Goal: Task Accomplishment & Management: Manage account settings

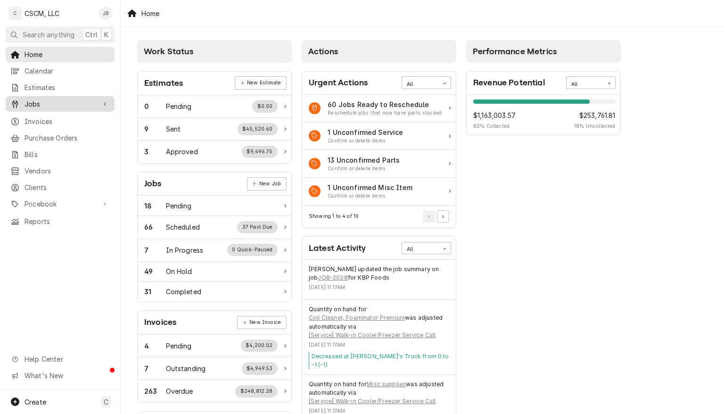
click at [53, 102] on span "Jobs" at bounding box center [60, 104] width 71 height 10
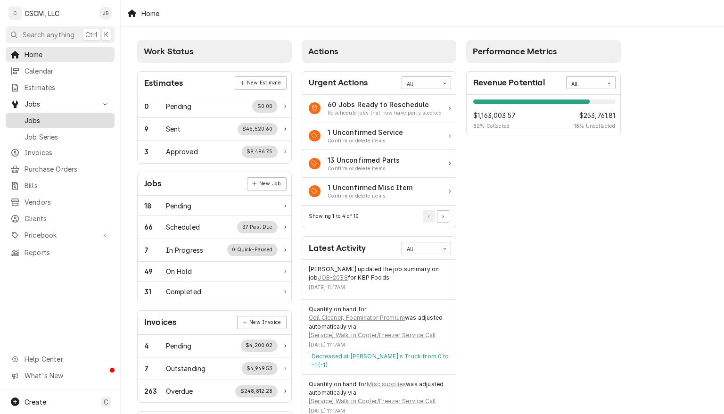
click at [40, 116] on span "Jobs" at bounding box center [67, 121] width 85 height 10
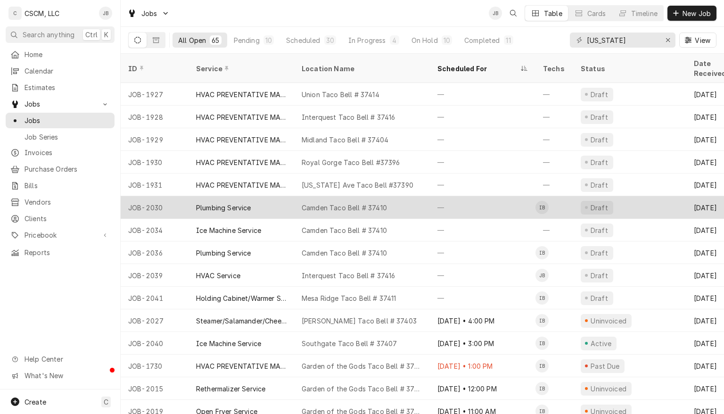
click at [483, 197] on div "—" at bounding box center [483, 207] width 106 height 23
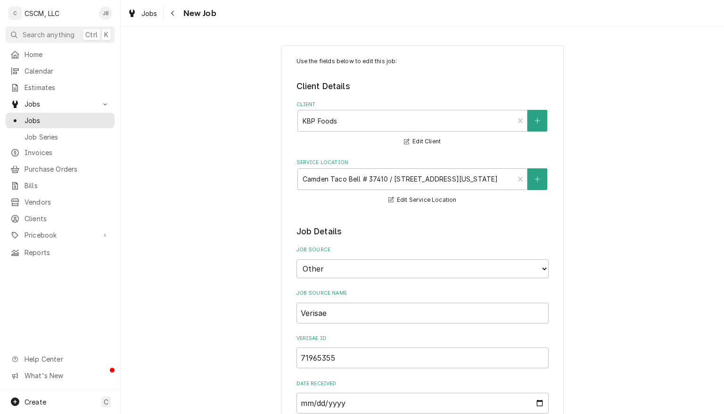
type textarea "x"
click at [172, 13] on icon "Navigate back" at bounding box center [173, 13] width 4 height 7
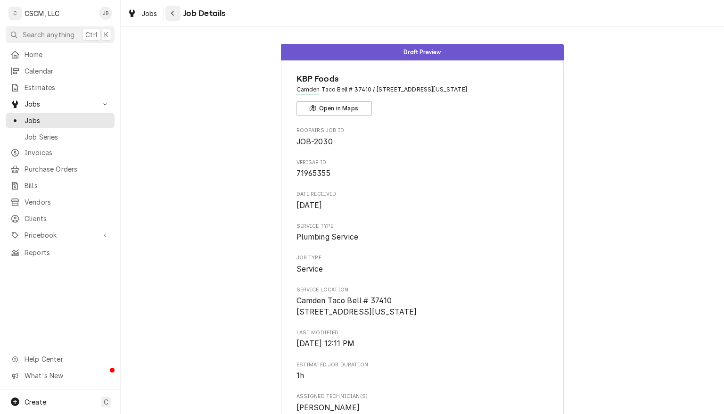
click at [174, 10] on icon "Navigate back" at bounding box center [173, 13] width 4 height 7
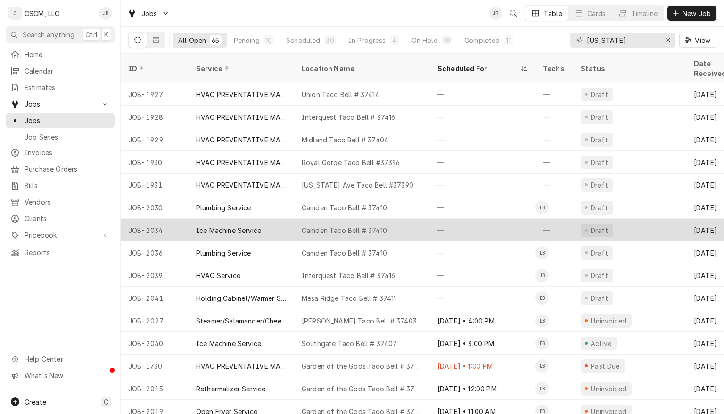
click at [472, 219] on div "—" at bounding box center [483, 230] width 106 height 23
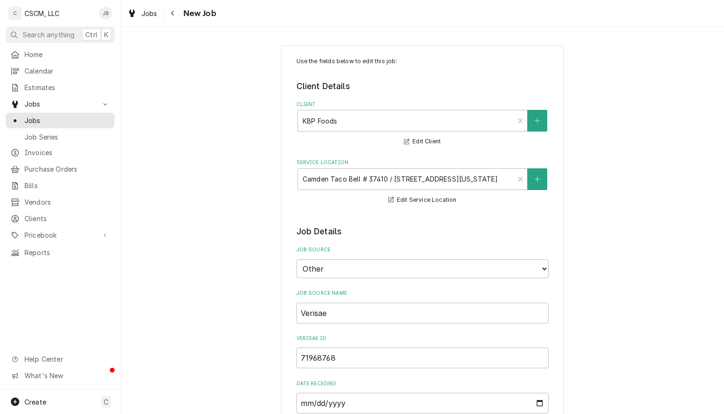
type textarea "x"
click at [173, 13] on icon "Navigate back" at bounding box center [173, 13] width 4 height 7
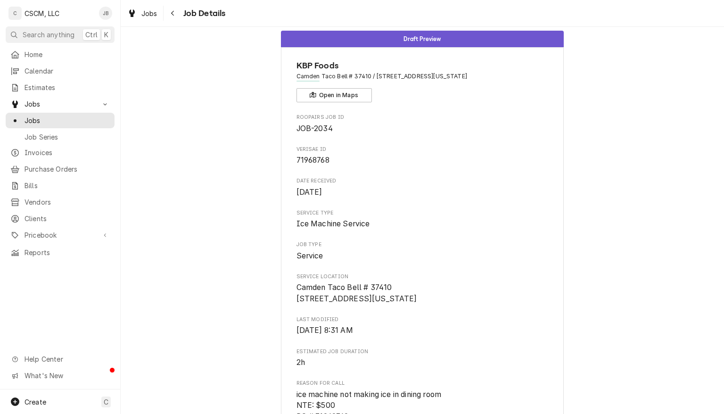
scroll to position [19, 0]
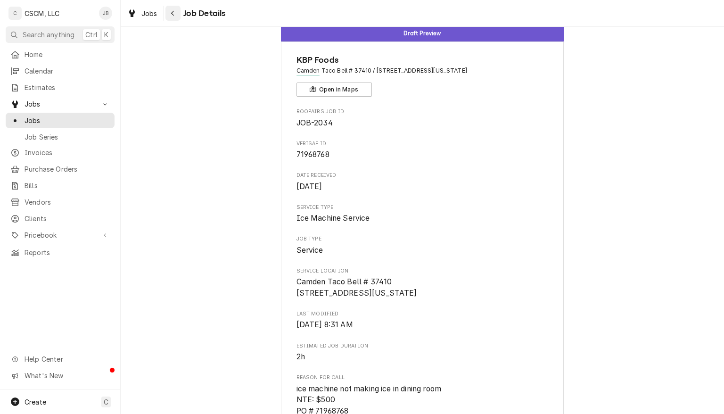
click at [173, 13] on icon "Navigate back" at bounding box center [173, 13] width 4 height 7
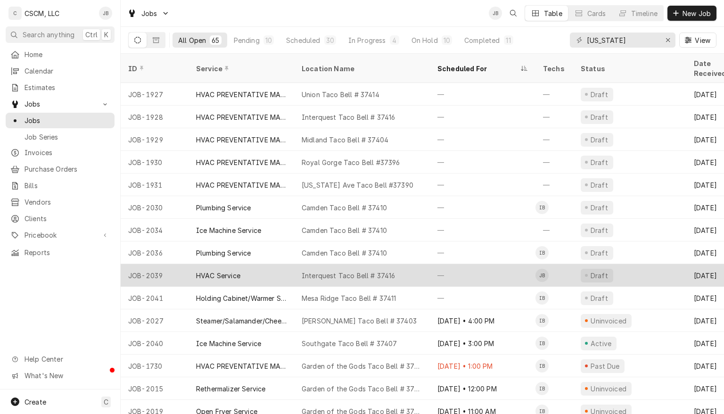
click at [497, 264] on div "—" at bounding box center [483, 275] width 106 height 23
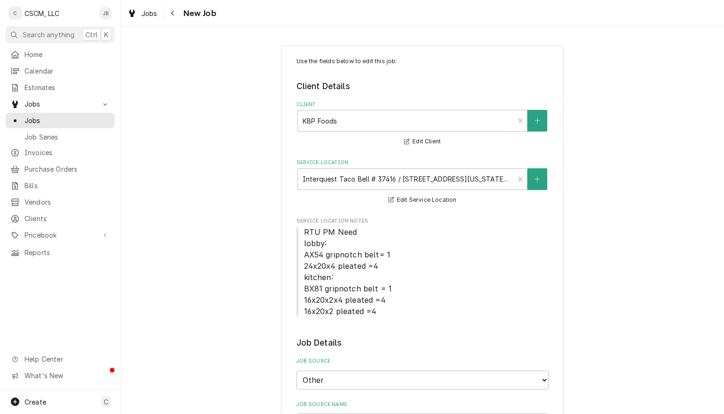
type textarea "x"
click at [173, 13] on icon "Navigate back" at bounding box center [173, 13] width 4 height 7
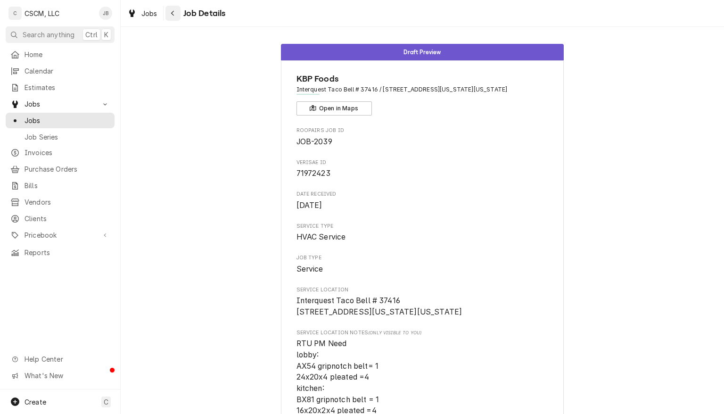
click at [173, 13] on icon "Navigate back" at bounding box center [173, 13] width 4 height 7
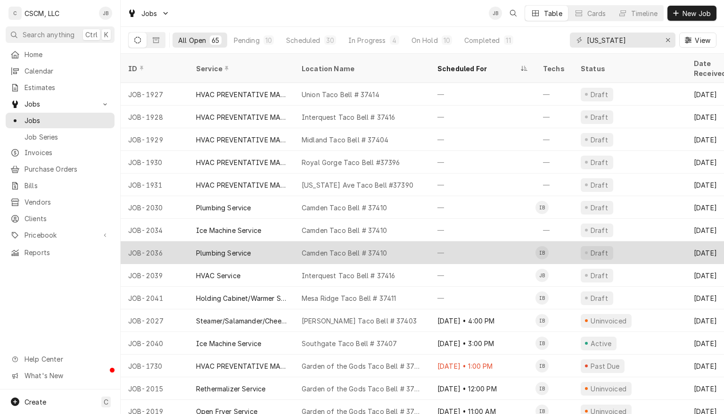
click at [494, 241] on div "—" at bounding box center [483, 252] width 106 height 23
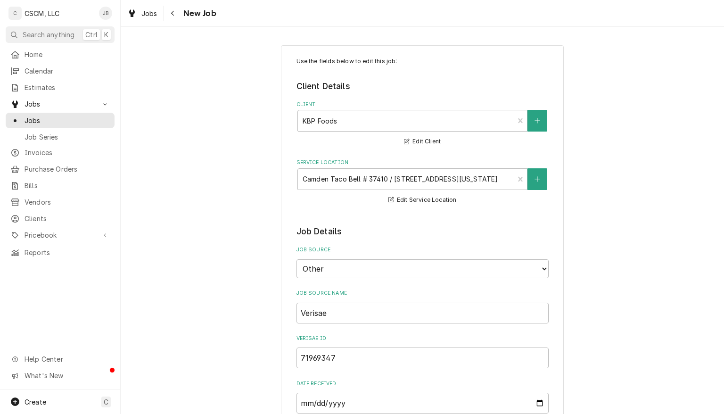
type textarea "x"
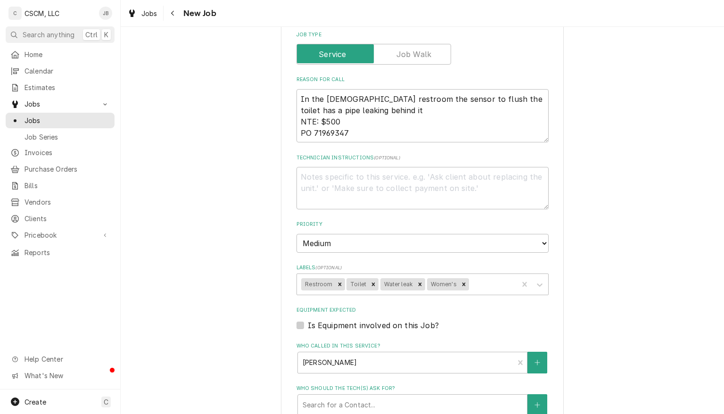
scroll to position [475, 0]
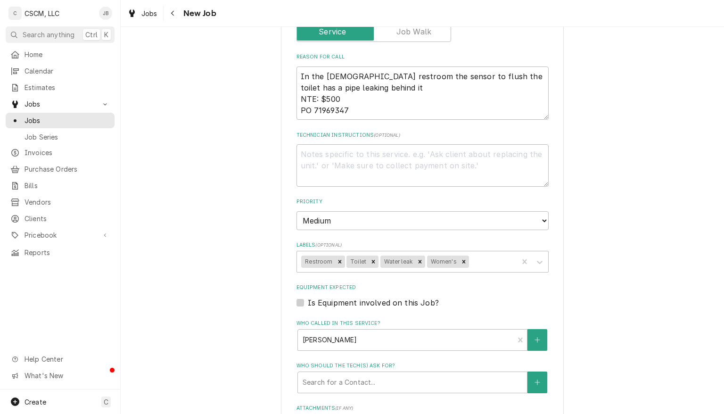
click at [668, 265] on div "Use the fields below to edit this job: Client Details Client KBP Foods Edit Cli…" at bounding box center [423, 117] width 604 height 1113
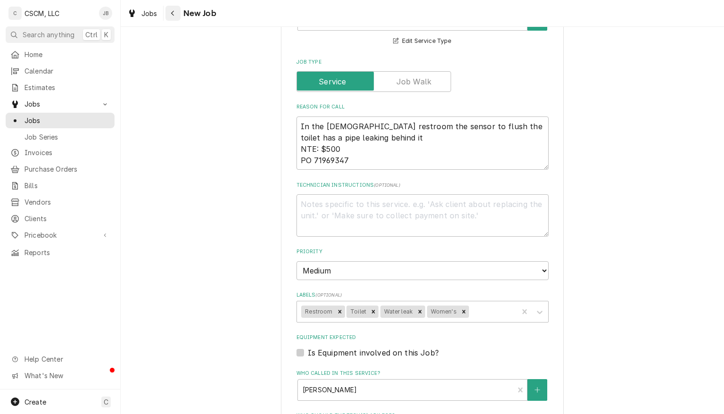
click at [175, 11] on icon "Navigate back" at bounding box center [173, 13] width 4 height 7
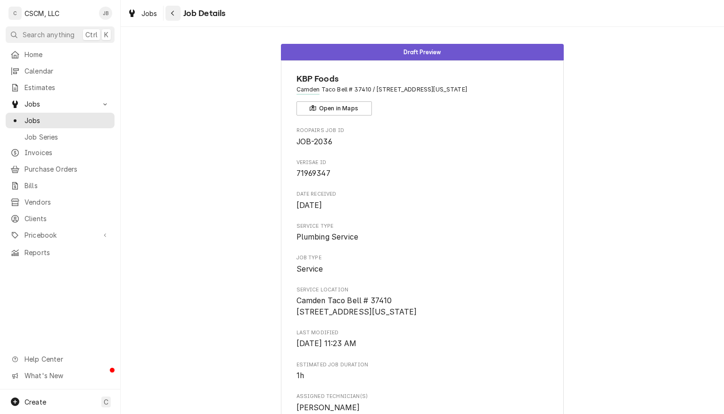
click at [174, 15] on icon "Navigate back" at bounding box center [172, 13] width 3 height 5
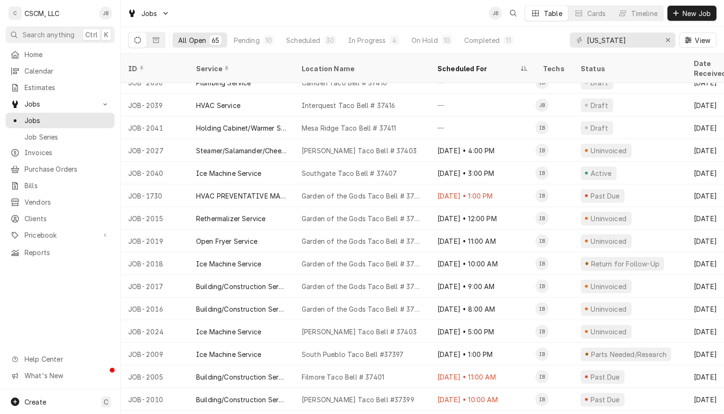
scroll to position [171, 0]
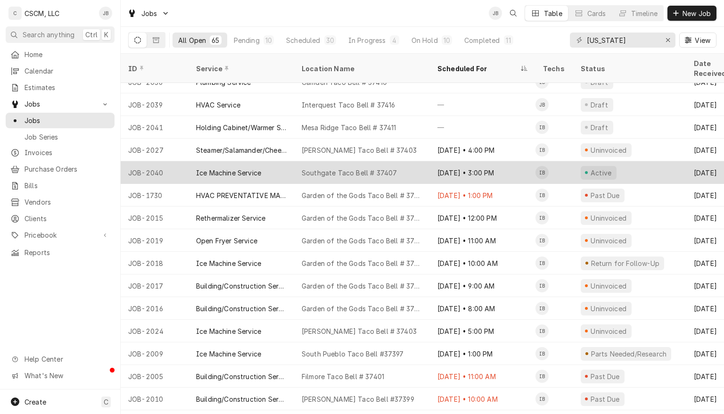
click at [626, 161] on div "Active" at bounding box center [630, 172] width 113 height 23
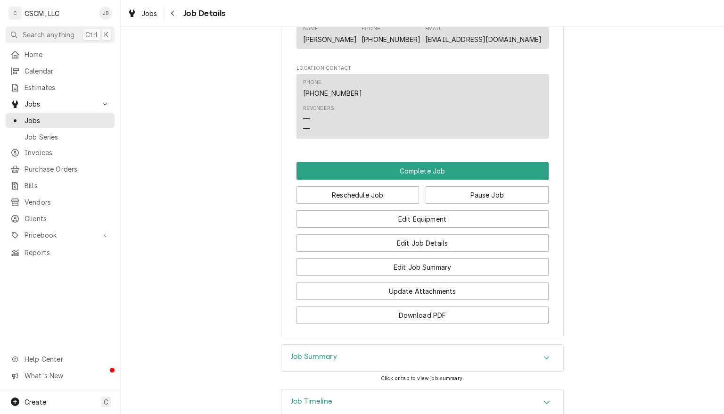
scroll to position [707, 0]
click at [508, 203] on button "Pause Job" at bounding box center [487, 194] width 123 height 17
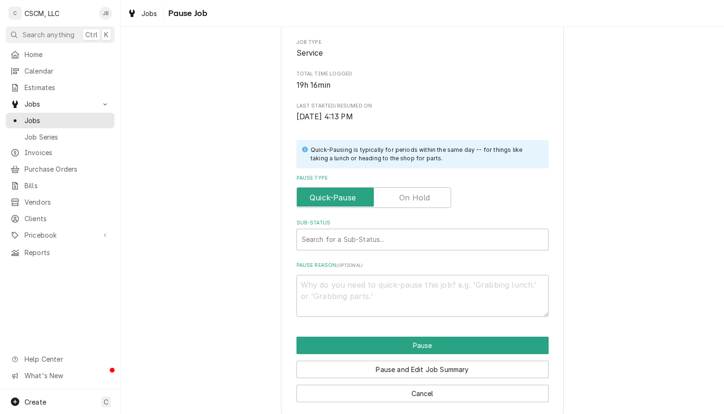
scroll to position [145, 0]
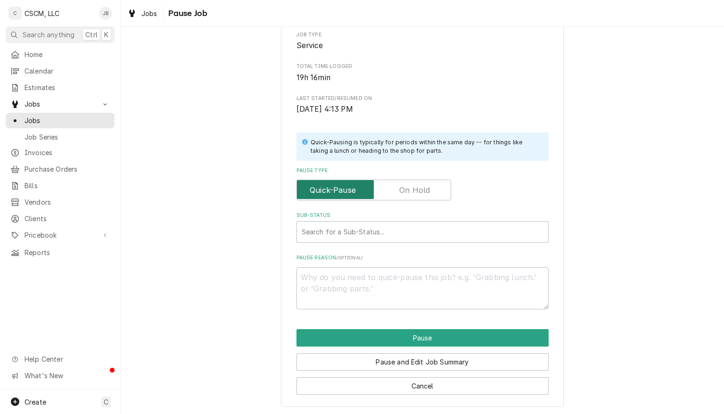
click at [427, 190] on input "Pause Type" at bounding box center [374, 190] width 146 height 21
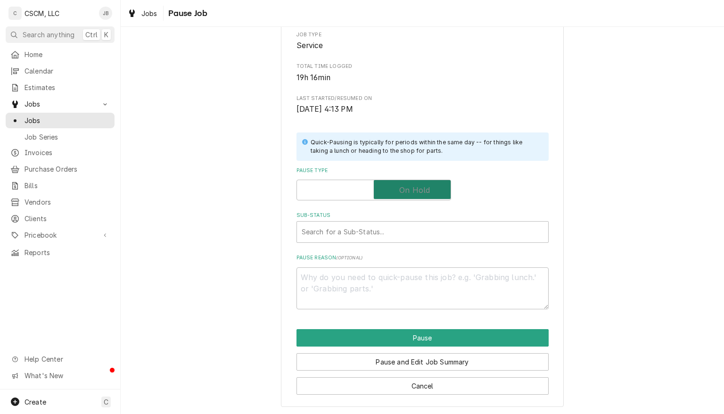
checkbox input "true"
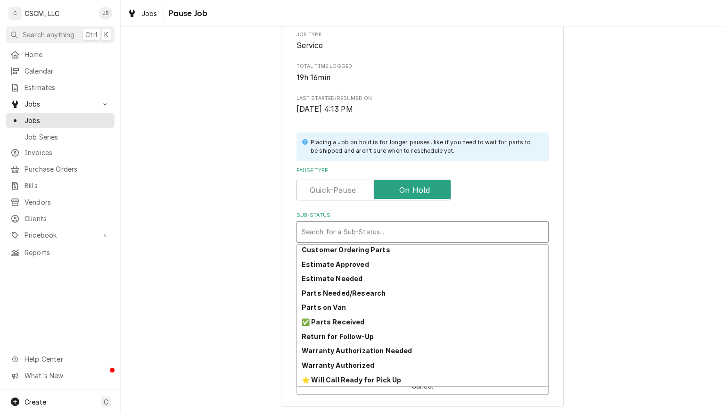
scroll to position [90, 0]
click at [412, 291] on div "Parts Needed/Research" at bounding box center [422, 292] width 251 height 15
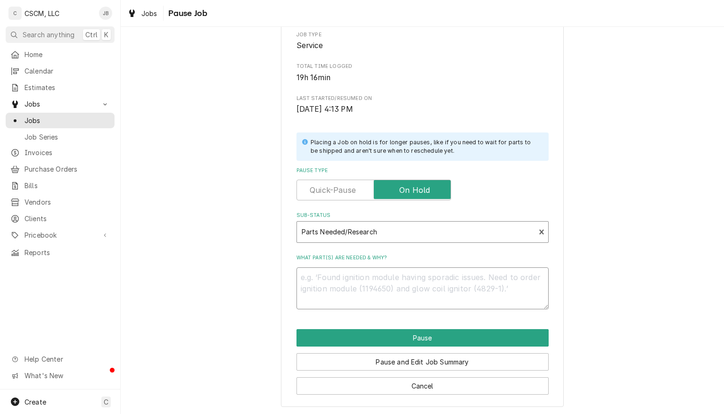
click at [426, 279] on textarea "What part(s) are needed & why?" at bounding box center [423, 288] width 252 height 42
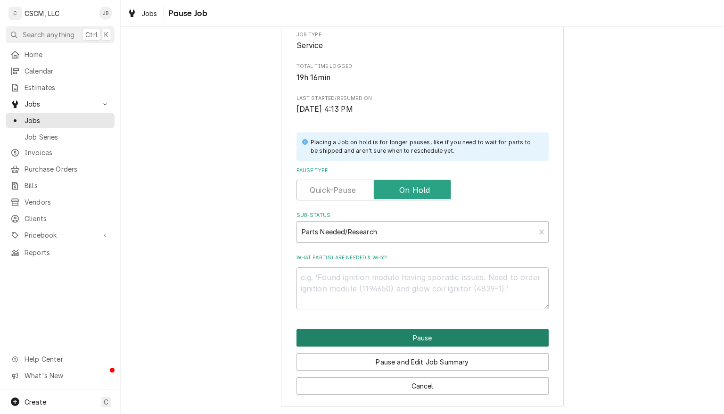
click at [454, 338] on button "Pause" at bounding box center [423, 337] width 252 height 17
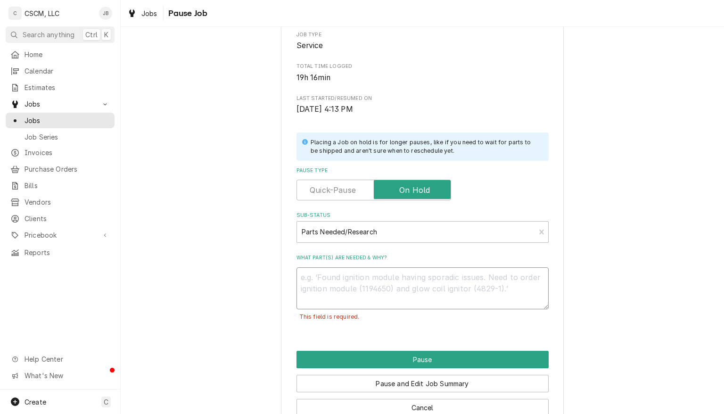
click at [341, 279] on textarea "What part(s) are needed & why?" at bounding box center [423, 288] width 252 height 42
type textarea "x"
type textarea "p"
type textarea "x"
type textarea "pa"
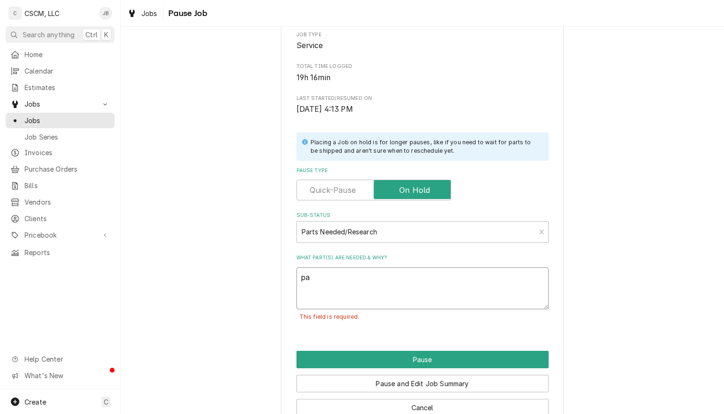
type textarea "x"
type textarea "par"
type textarea "x"
type textarea "part"
type textarea "x"
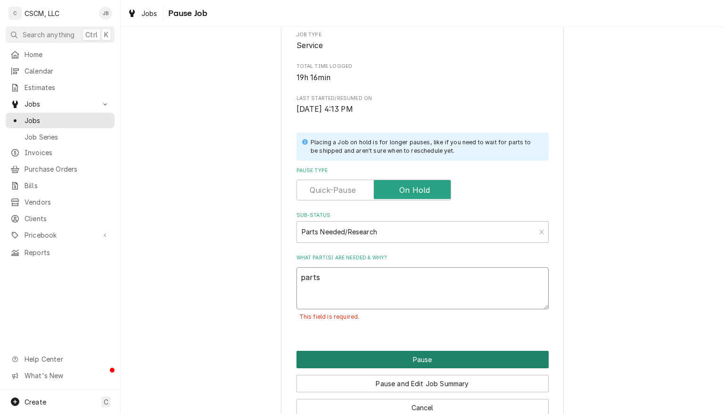
type textarea "parts"
click at [405, 352] on button "Pause" at bounding box center [423, 359] width 252 height 17
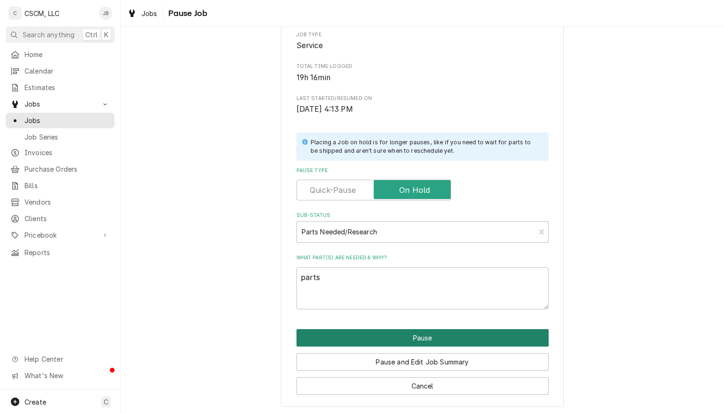
type textarea "x"
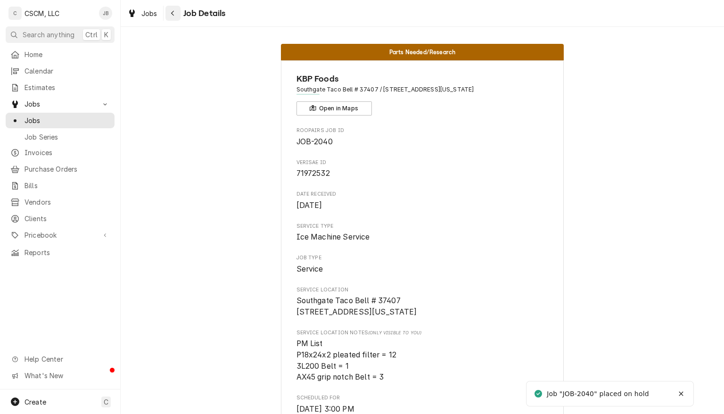
click at [174, 12] on icon "Navigate back" at bounding box center [173, 13] width 4 height 7
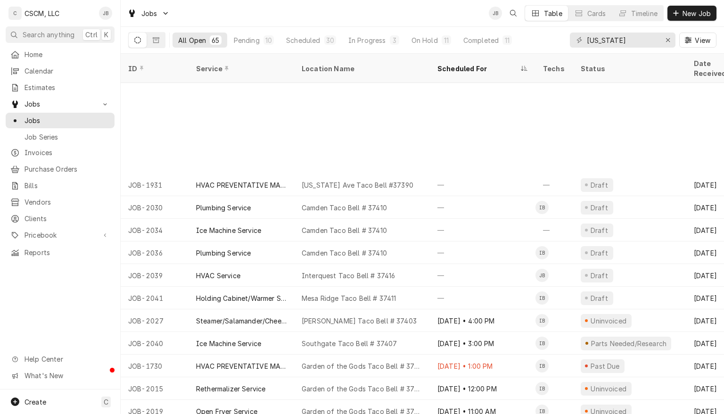
scroll to position [140, 0]
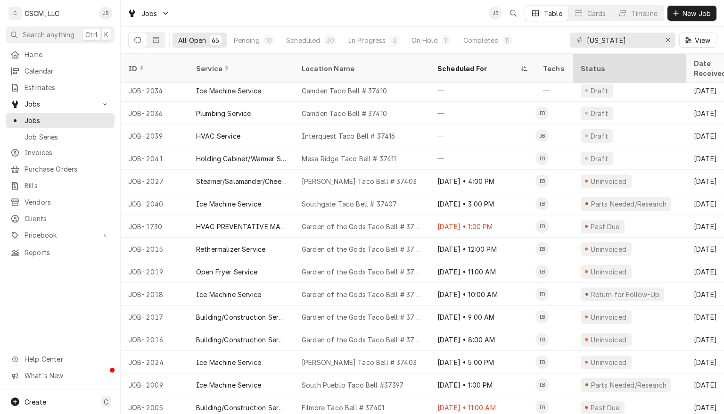
click at [596, 64] on div "Status" at bounding box center [629, 69] width 96 height 10
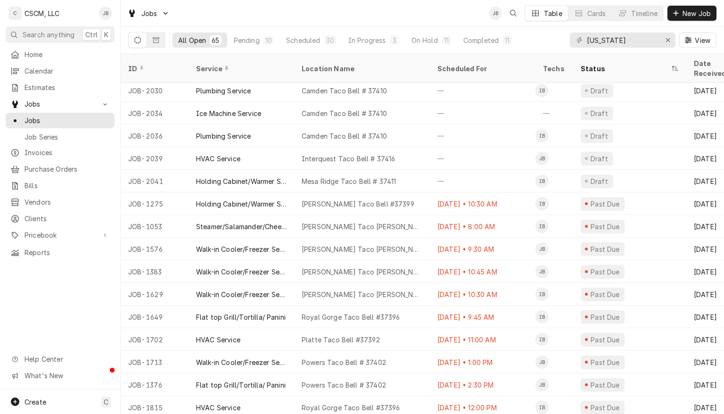
scroll to position [208, 0]
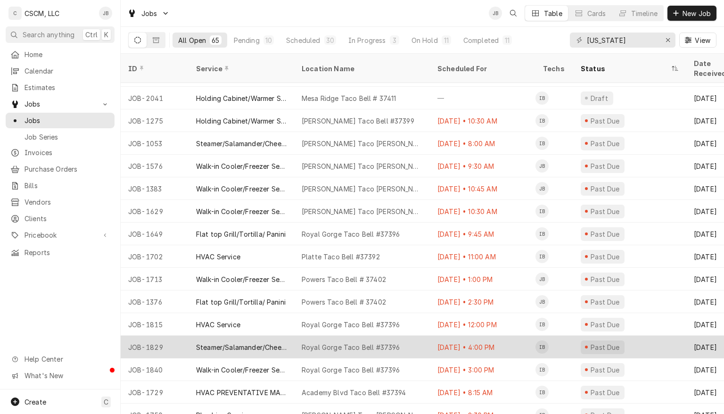
click at [661, 336] on div "Past Due" at bounding box center [630, 347] width 113 height 23
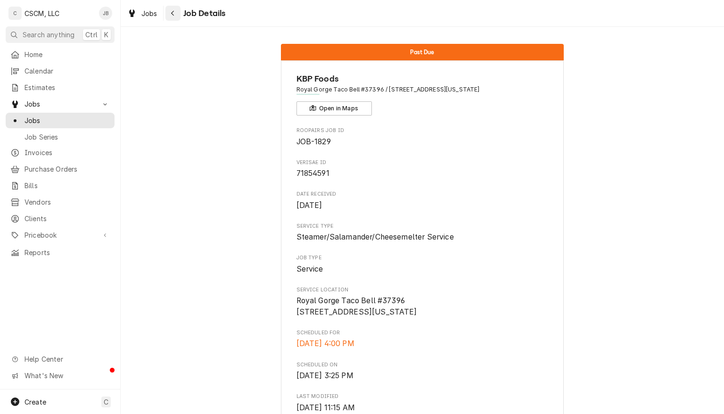
click at [173, 13] on icon "Navigate back" at bounding box center [173, 13] width 4 height 7
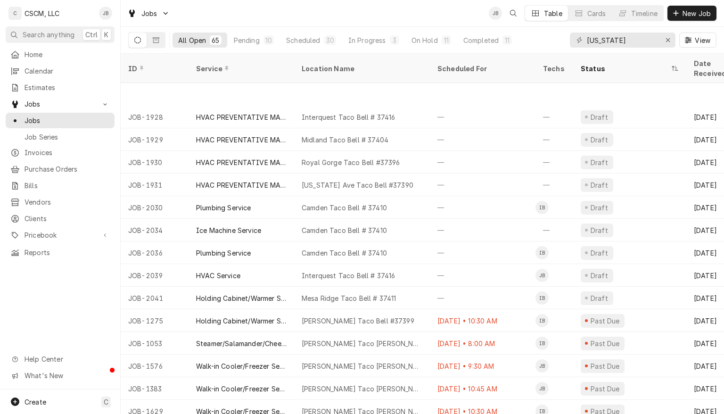
scroll to position [140, 0]
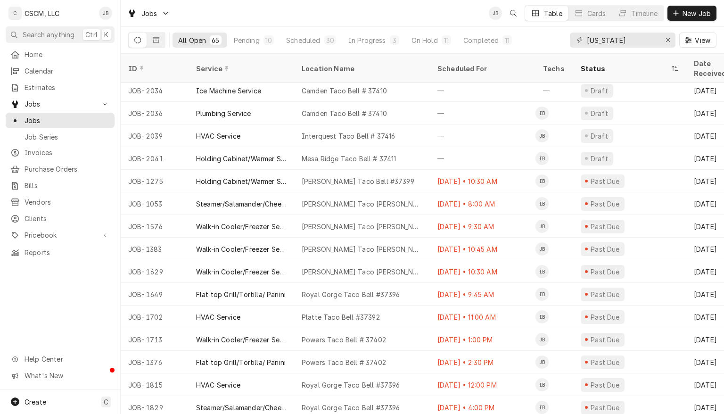
click at [174, 12] on div "Jobs JB Table Cards Timeline New Job" at bounding box center [423, 13] width 604 height 26
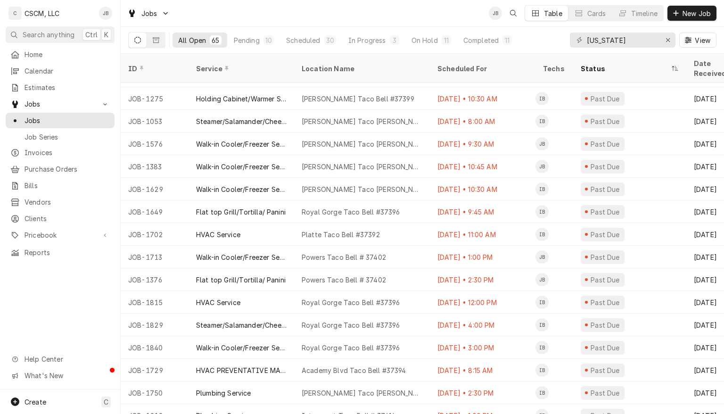
scroll to position [223, 0]
click at [374, 39] on div "In Progress" at bounding box center [368, 40] width 38 height 10
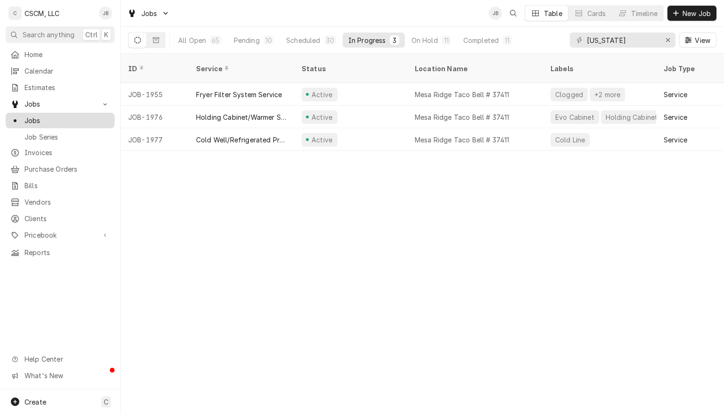
click at [31, 116] on span "Jobs" at bounding box center [67, 121] width 85 height 10
click at [200, 41] on div "All Open" at bounding box center [192, 40] width 28 height 10
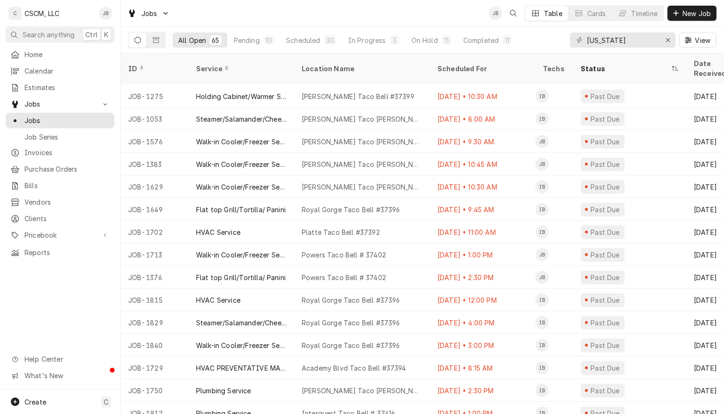
scroll to position [228, 0]
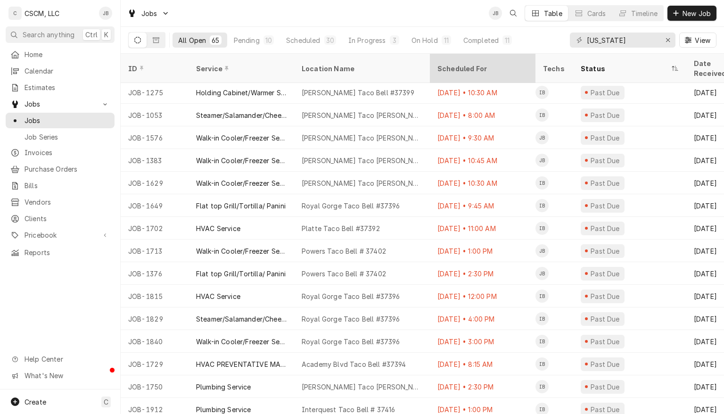
click at [462, 64] on div "Scheduled For" at bounding box center [482, 69] width 89 height 10
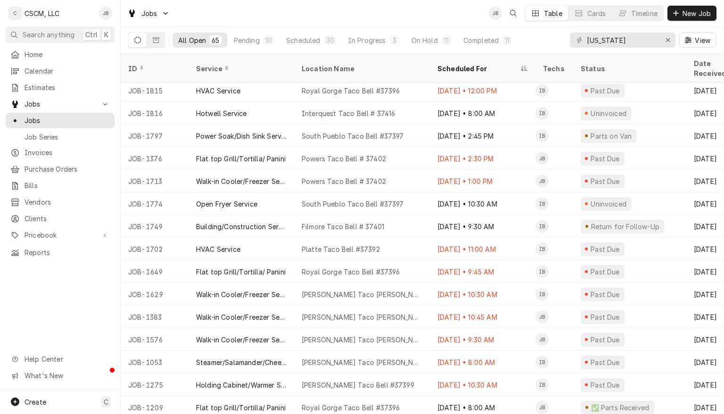
scroll to position [1136, 0]
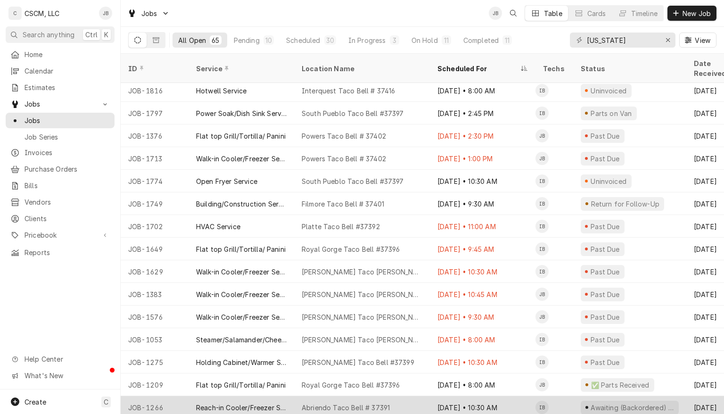
click at [407, 398] on div "Abriendo Taco Bell # 37391" at bounding box center [362, 407] width 136 height 23
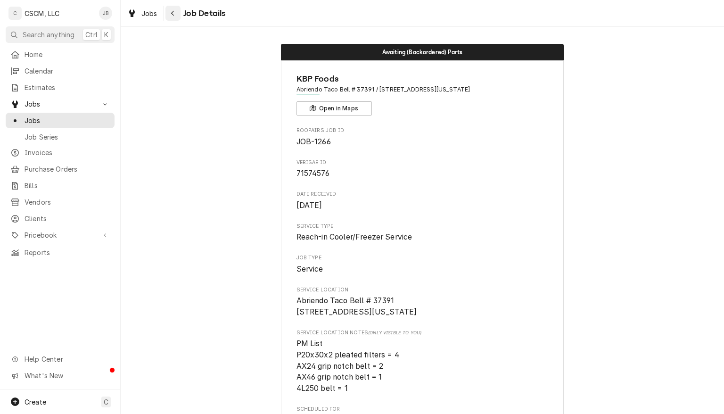
click at [177, 15] on div "Navigate back" at bounding box center [172, 12] width 9 height 9
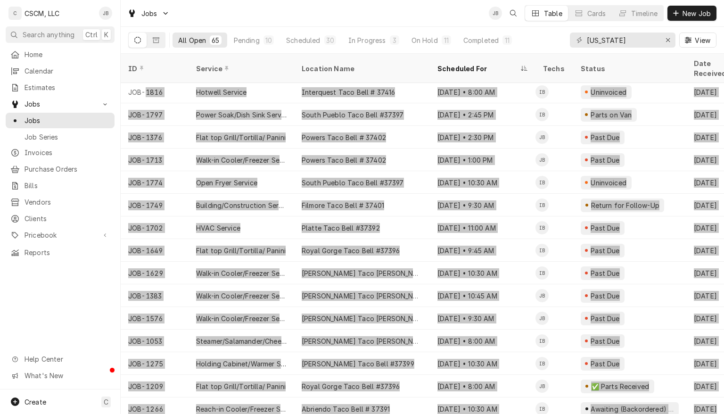
scroll to position [1135, 0]
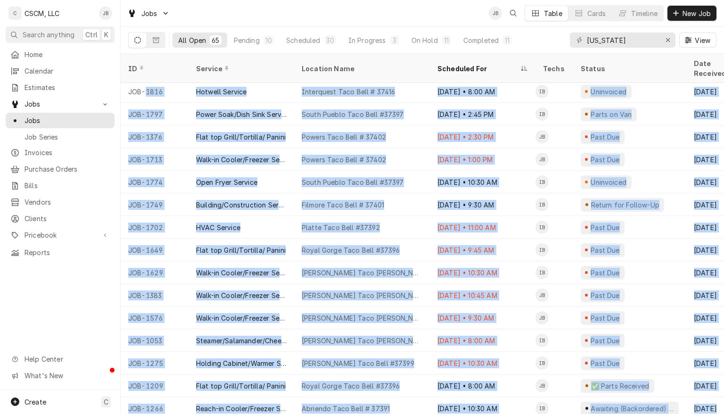
click at [74, 331] on div "Home Calendar Estimates Jobs Jobs Job Series Invoices Purchase Orders Bills Ven…" at bounding box center [60, 218] width 120 height 343
click at [63, 299] on div "Home Calendar Estimates Jobs Jobs Job Series Invoices Purchase Orders Bills Ven…" at bounding box center [60, 218] width 120 height 343
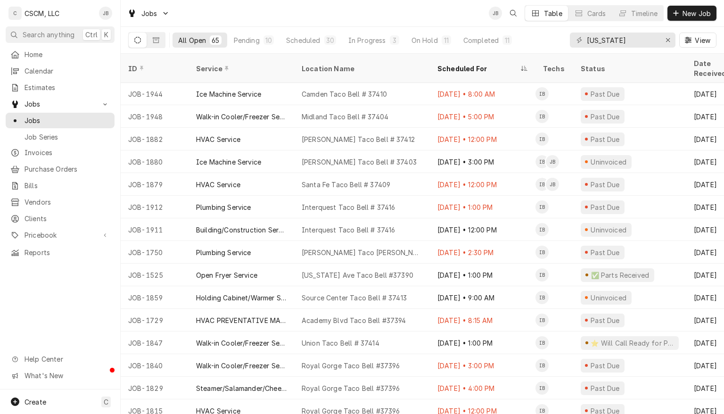
scroll to position [792, 0]
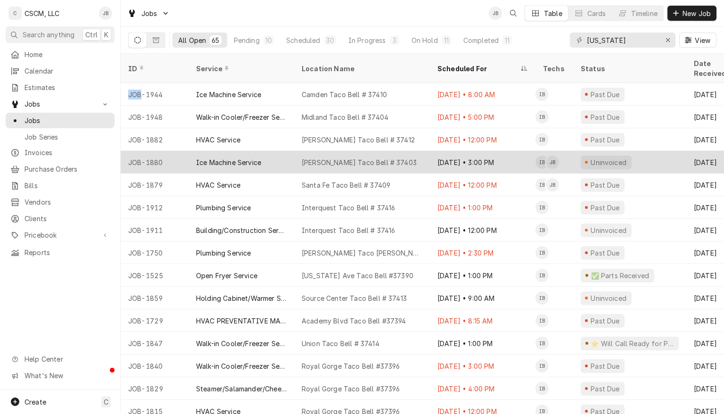
click at [228, 151] on div "Ice Machine Service" at bounding box center [242, 162] width 106 height 23
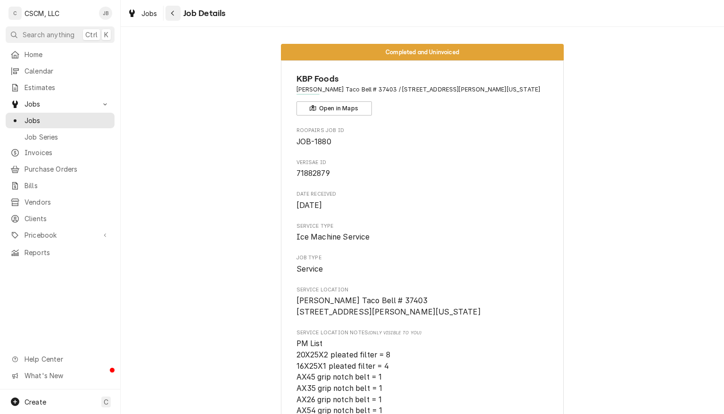
click at [175, 12] on div "Navigate back" at bounding box center [172, 12] width 9 height 9
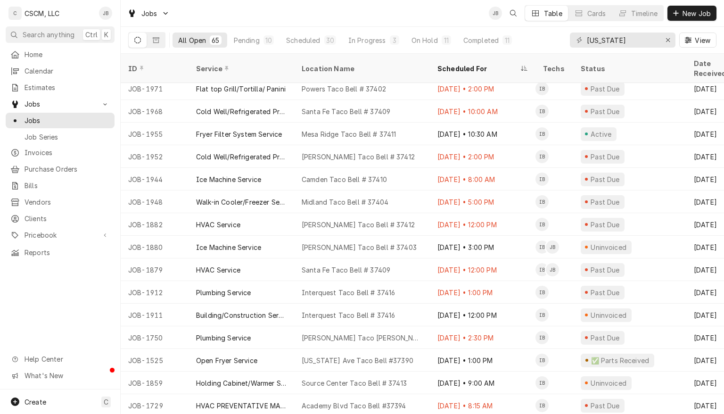
scroll to position [707, 0]
